Goal: Register for event/course

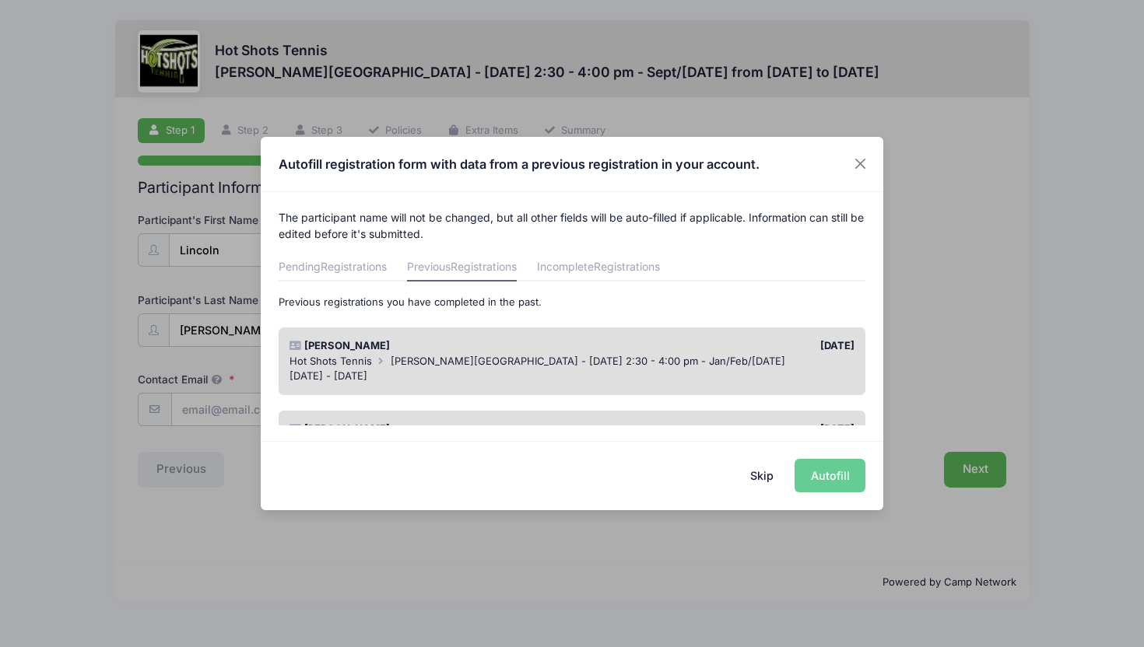
click at [771, 476] on button "Skip" at bounding box center [761, 475] width 55 height 33
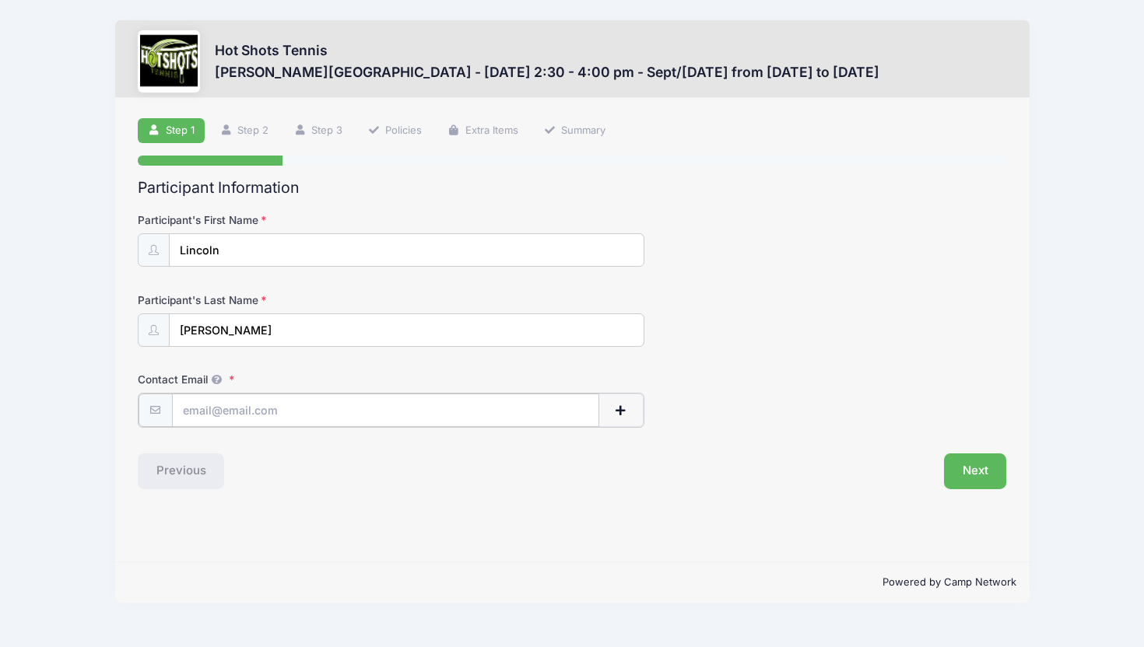
click at [552, 406] on input "Contact Email" at bounding box center [385, 410] width 427 height 33
type input "angela.lin@gmail.com"
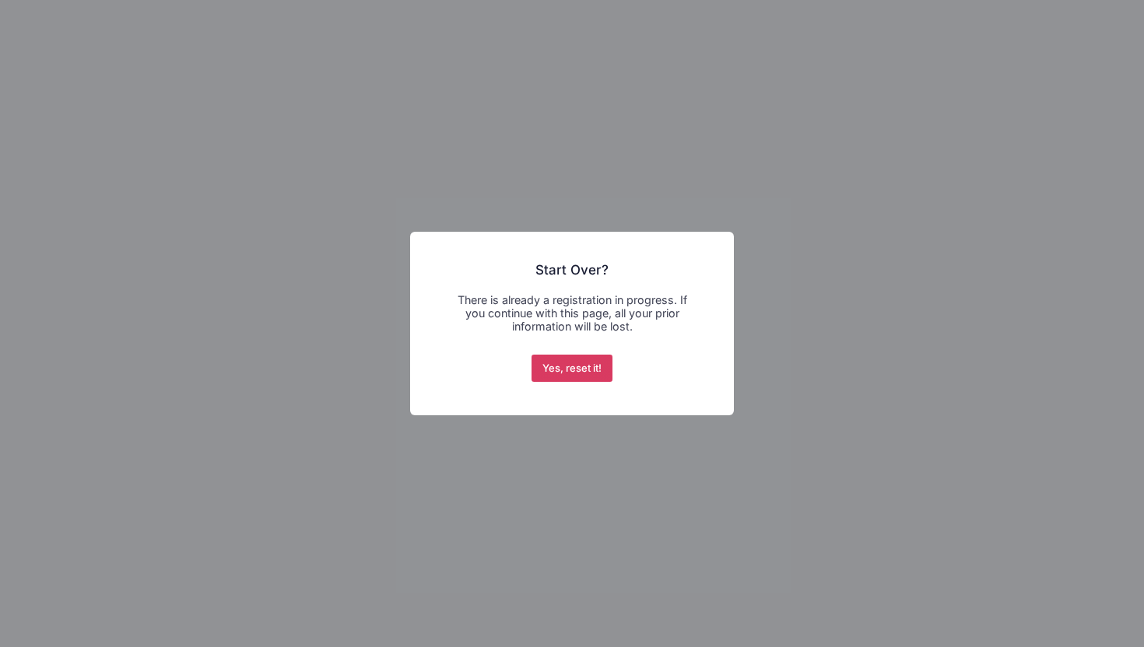
click at [576, 366] on button "Yes, reset it!" at bounding box center [572, 369] width 82 height 28
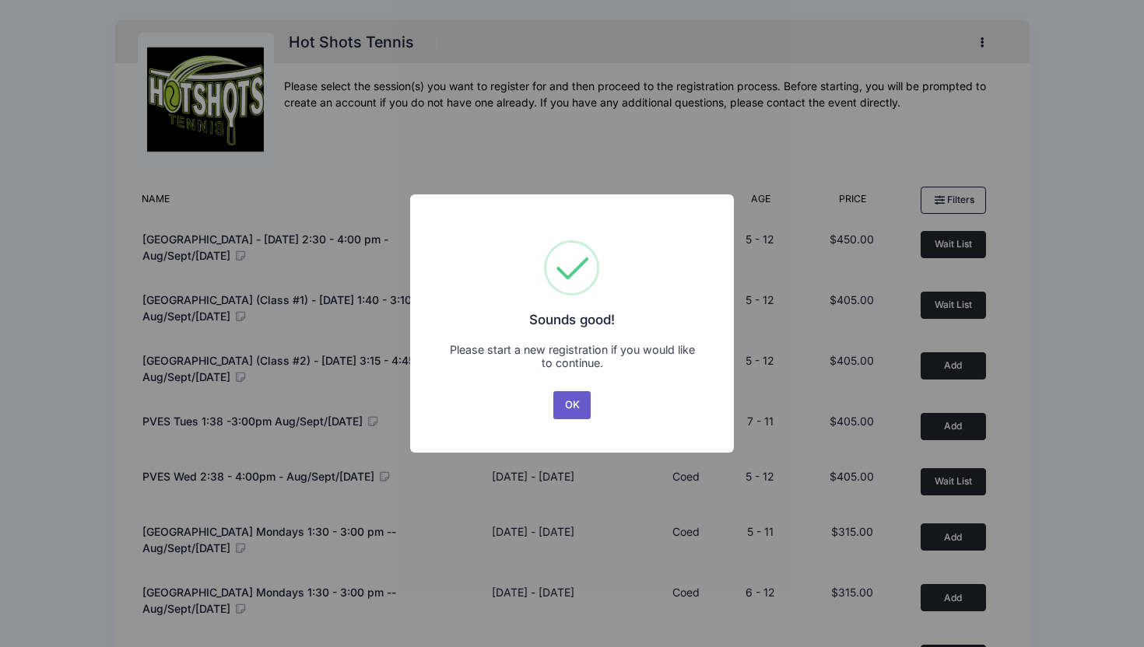
click at [565, 395] on button "OK" at bounding box center [571, 405] width 37 height 28
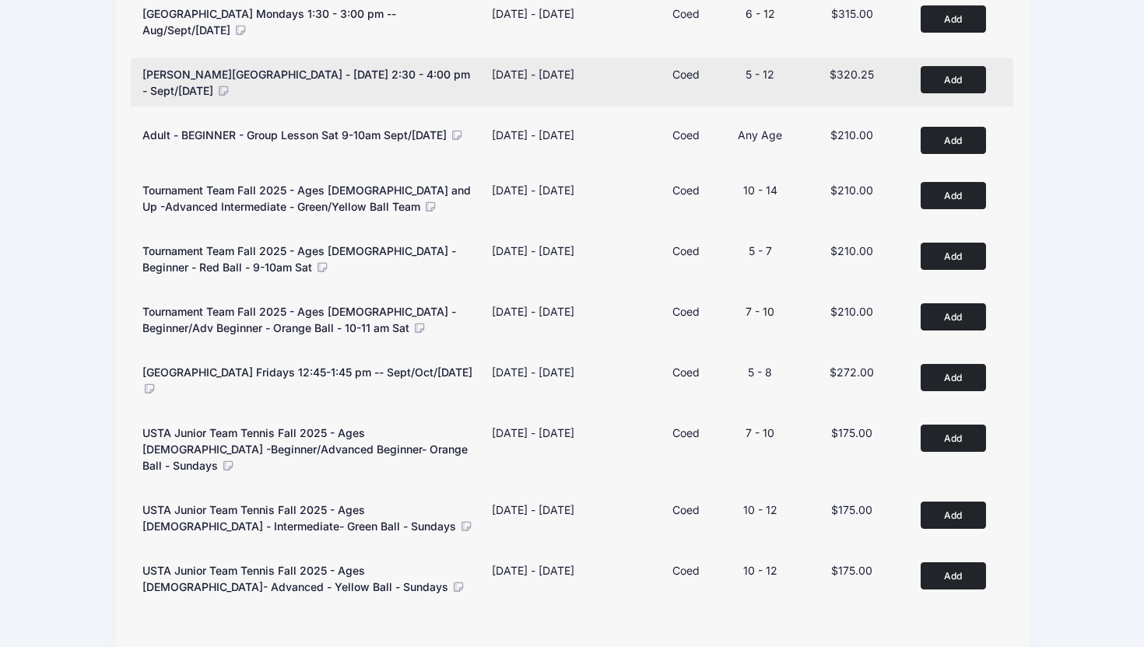
scroll to position [610, 0]
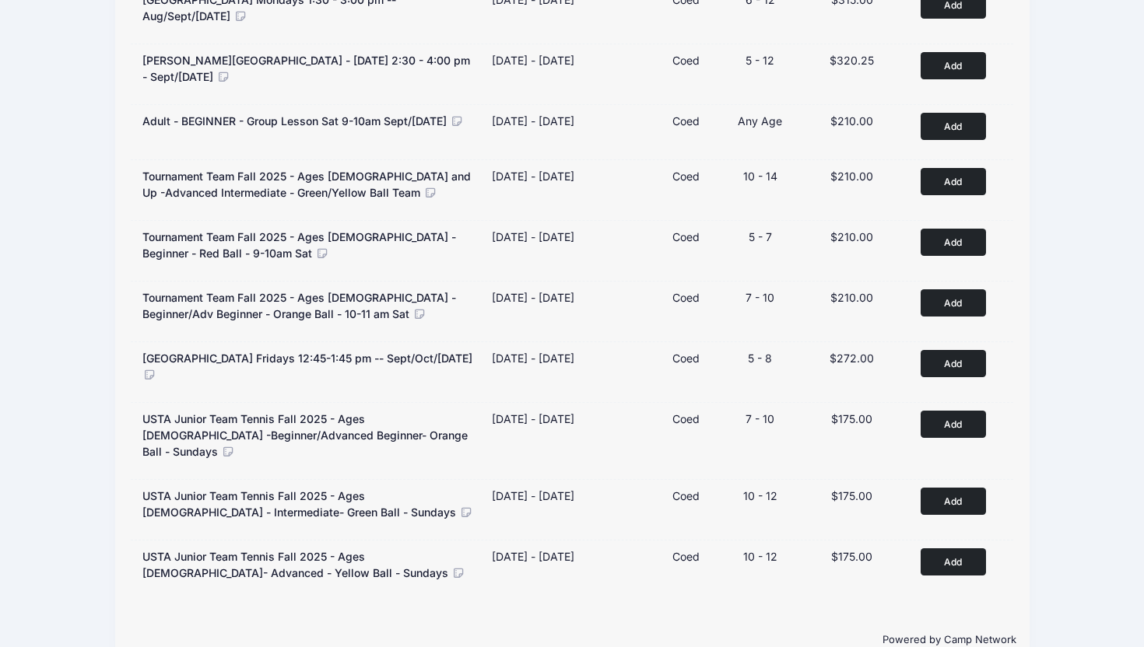
scroll to position [594, 0]
